Goal: Find specific page/section: Find specific page/section

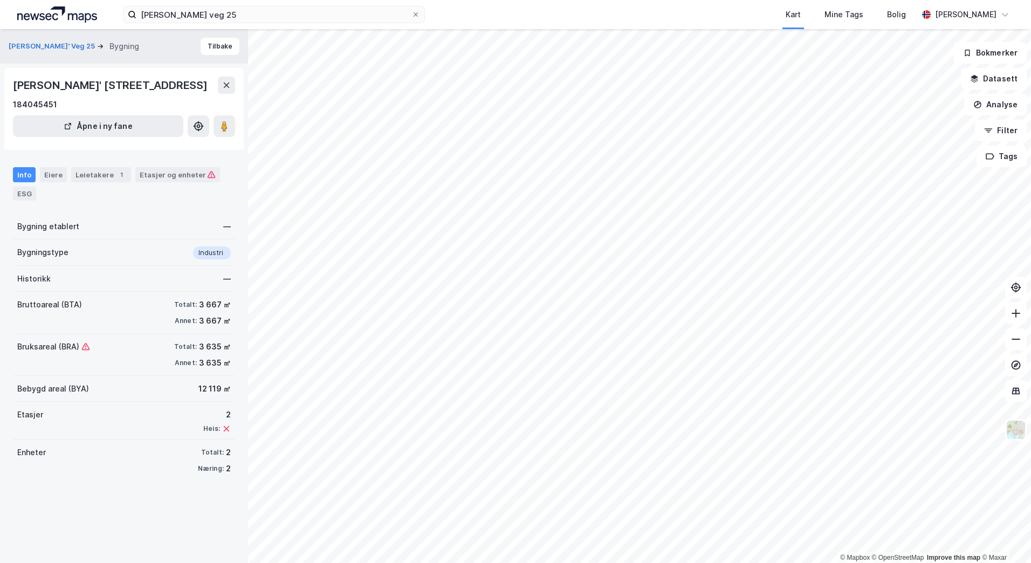
click at [336, 204] on div "© Mapbox © OpenStreetMap Improve this map © [PERSON_NAME]' Veg 25 Bygning Tilba…" at bounding box center [515, 296] width 1031 height 534
click at [576, 219] on div "© Mapbox © OpenStreetMap Improve this map © [PERSON_NAME]' Veg 25 Bygning Tilba…" at bounding box center [515, 296] width 1031 height 534
click at [226, 132] on image at bounding box center [224, 126] width 6 height 11
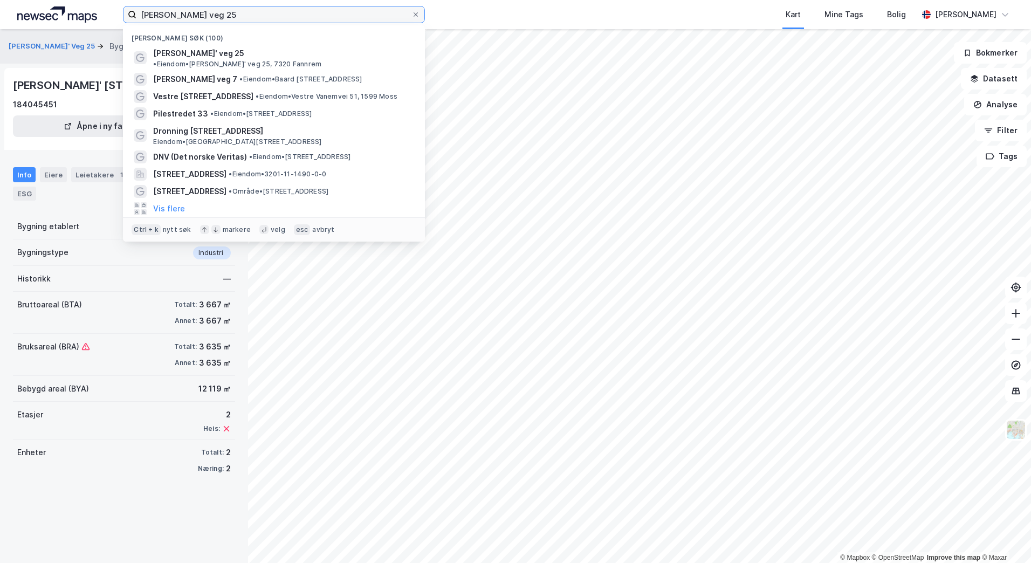
click at [238, 11] on input "[PERSON_NAME] veg 25" at bounding box center [273, 14] width 275 height 16
click at [248, 14] on input "[PERSON_NAME] veg 25" at bounding box center [273, 14] width 275 height 16
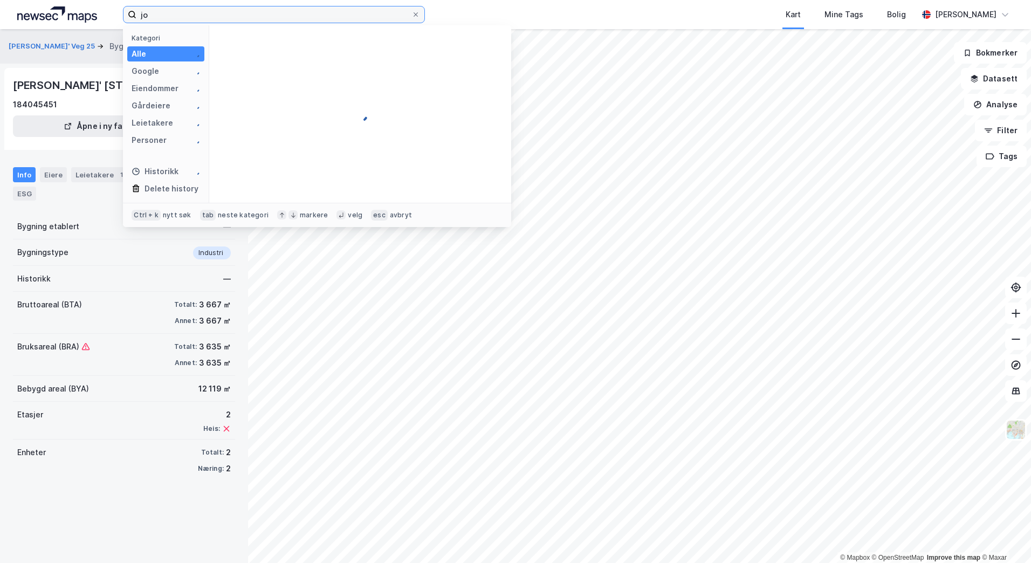
type input "j"
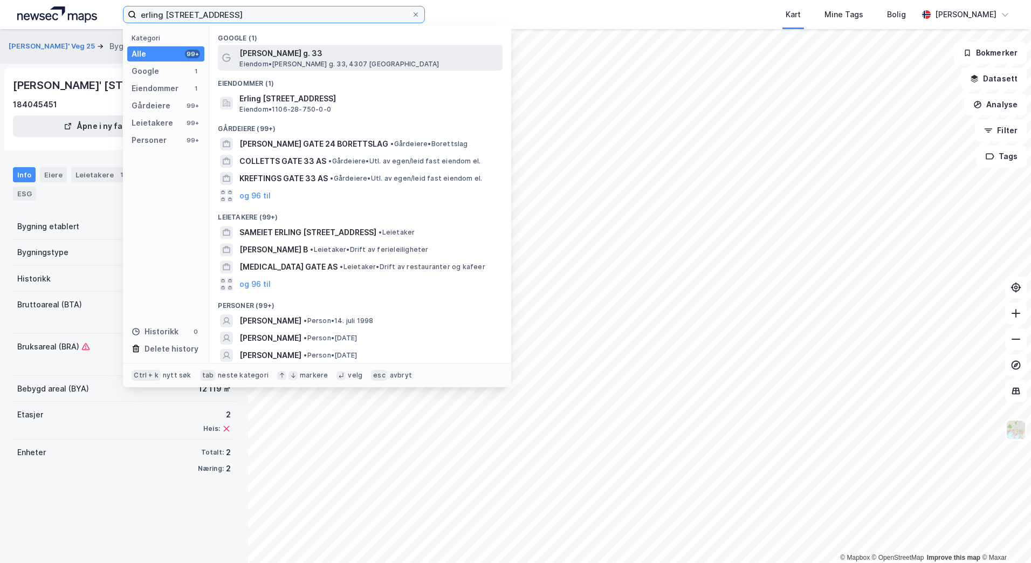
type input "erling [STREET_ADDRESS]"
click at [314, 57] on span "[PERSON_NAME] g. 33" at bounding box center [369, 53] width 259 height 13
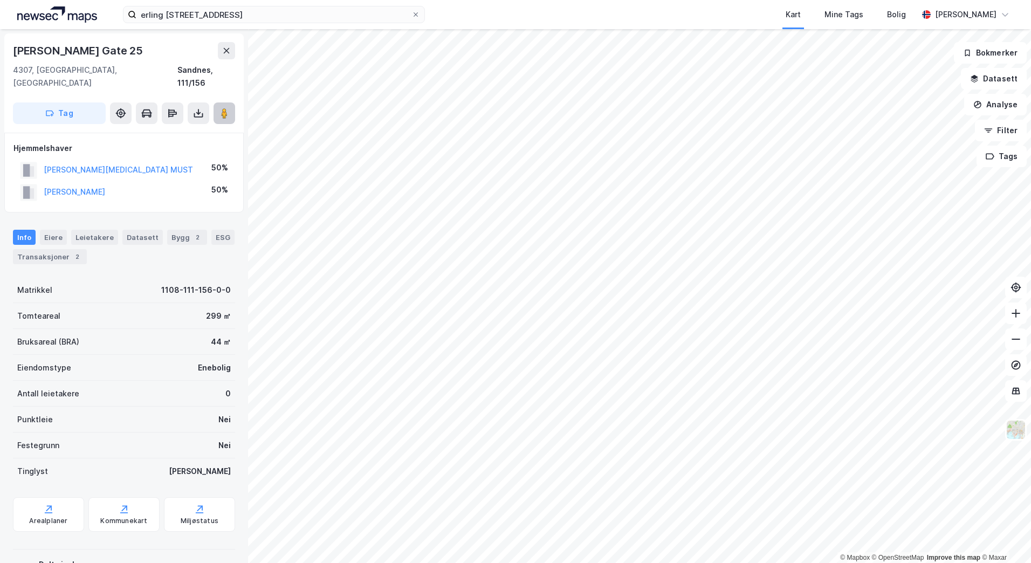
click at [225, 108] on image at bounding box center [224, 113] width 6 height 11
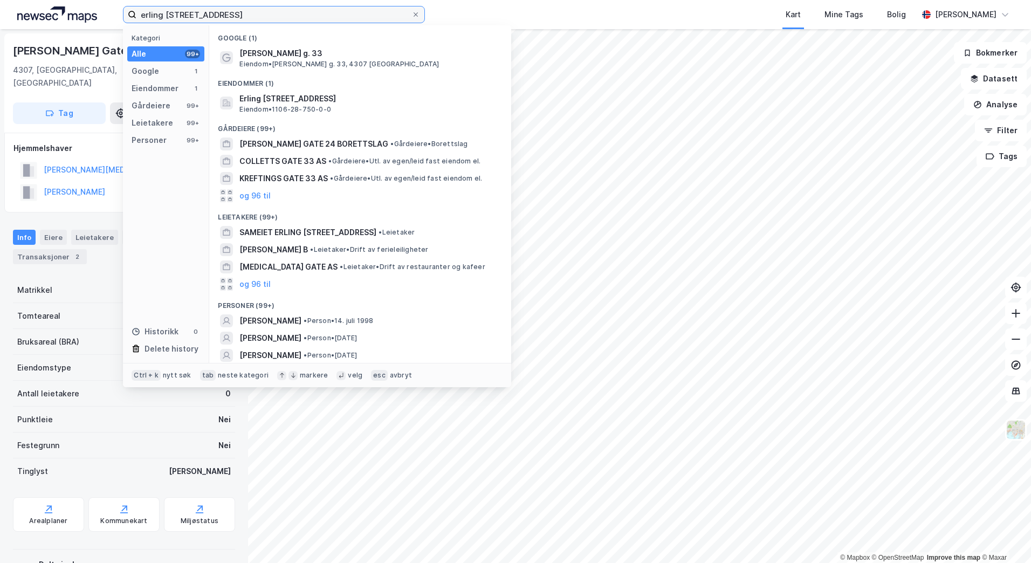
click at [278, 13] on input "erling [STREET_ADDRESS]" at bounding box center [273, 14] width 275 height 16
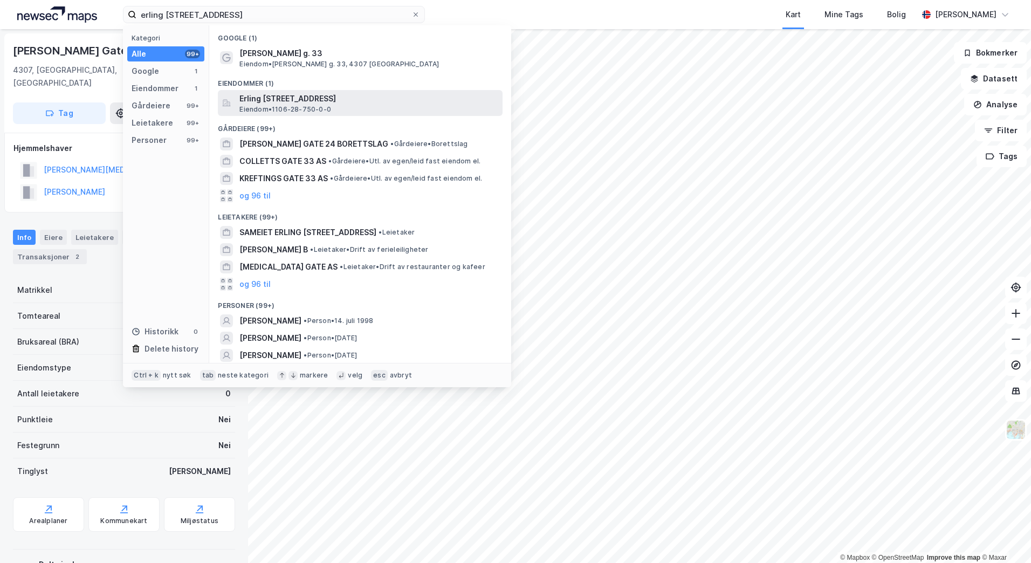
click at [291, 104] on span "Erling [STREET_ADDRESS]" at bounding box center [369, 98] width 259 height 13
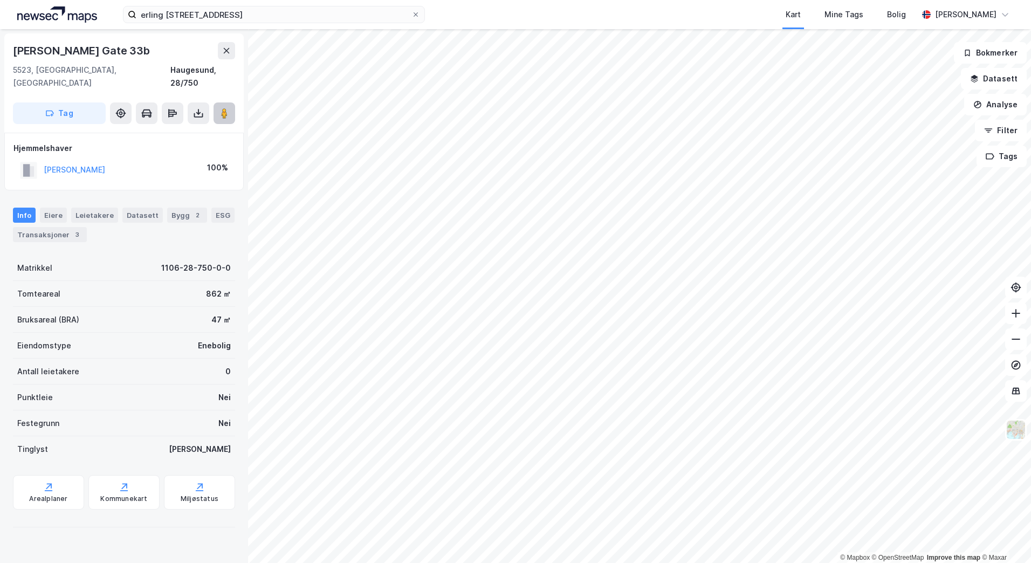
click at [229, 102] on button at bounding box center [225, 113] width 22 height 22
